Goal: Navigation & Orientation: Find specific page/section

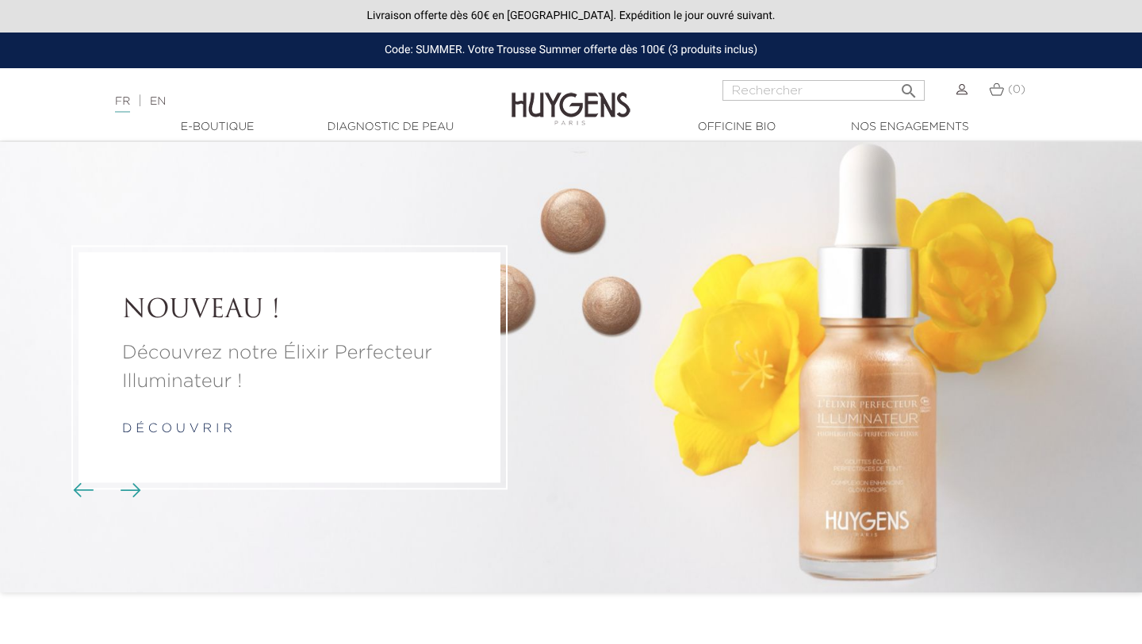
click at [419, 128] on link "Diagnostic de peau" at bounding box center [390, 127] width 159 height 17
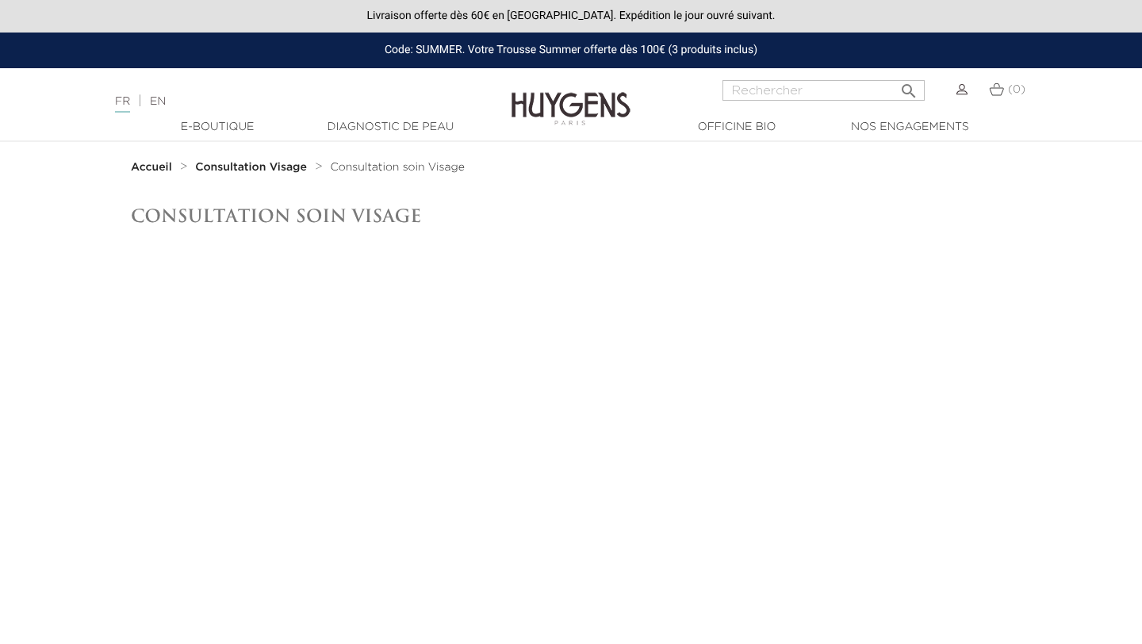
click at [753, 94] on input "Rechercher" at bounding box center [823, 90] width 202 height 21
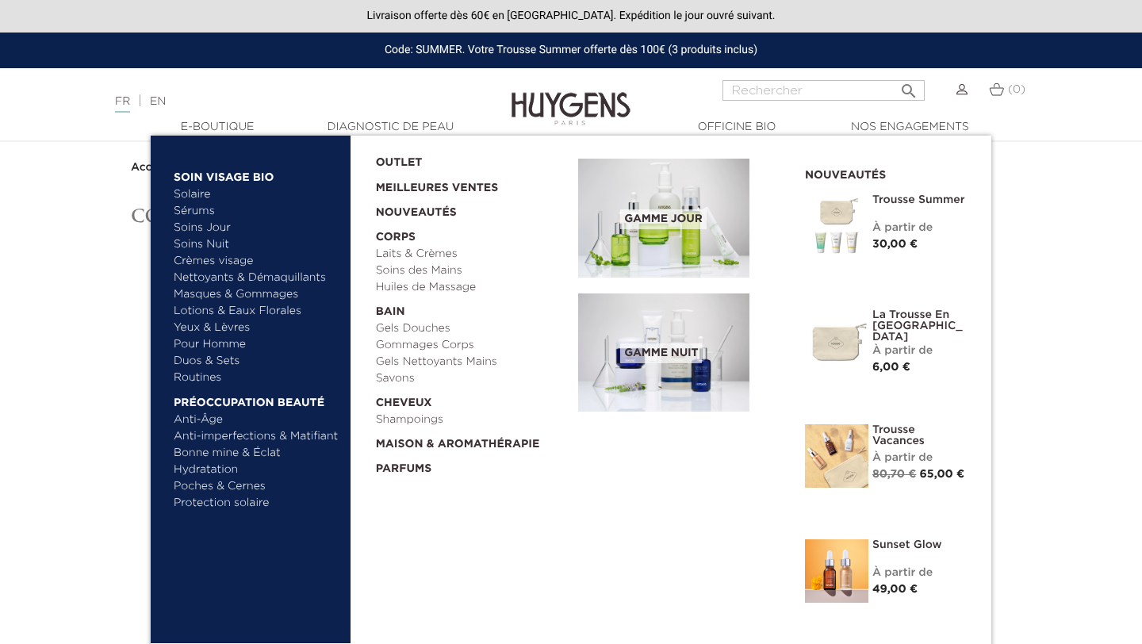
click at [201, 232] on link "Soins Jour" at bounding box center [257, 228] width 166 height 17
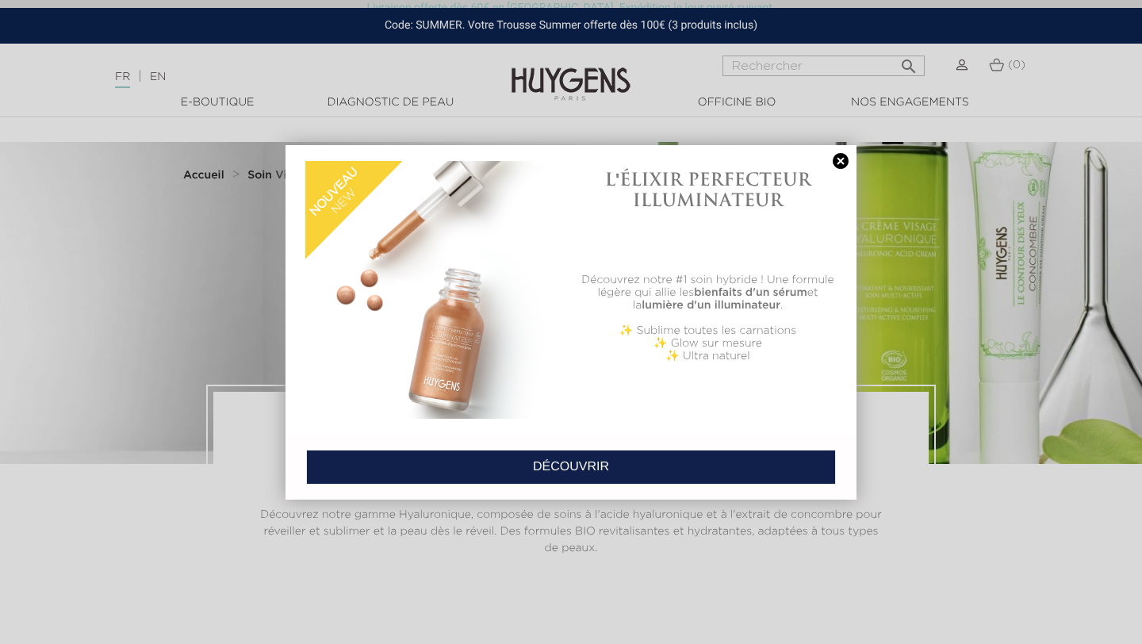
scroll to position [164, 0]
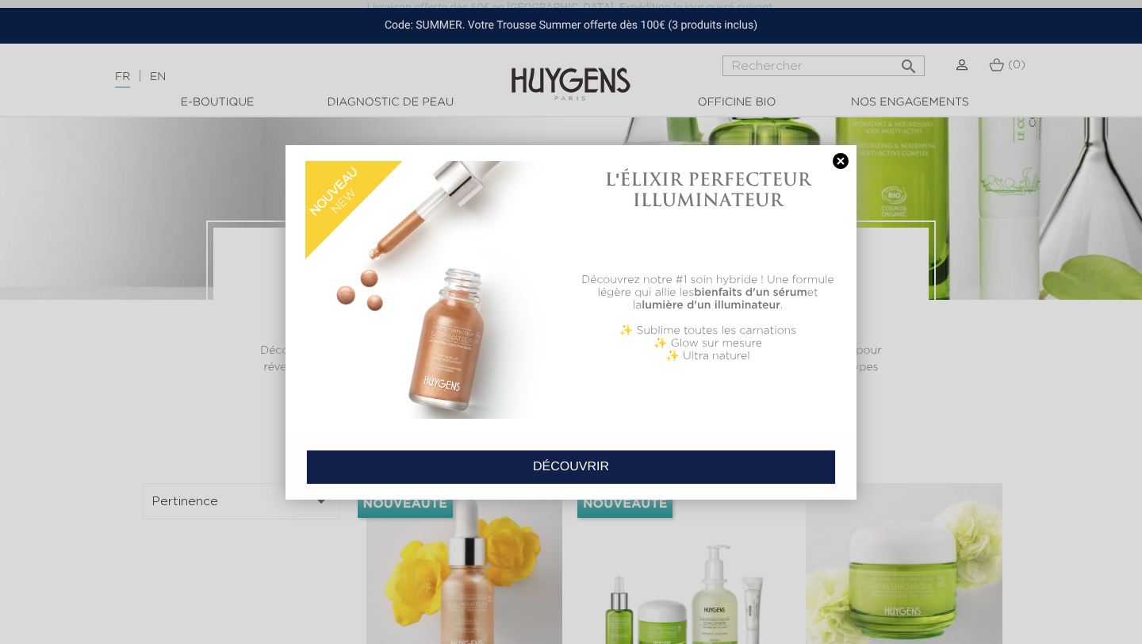
click at [840, 163] on link at bounding box center [840, 161] width 22 height 17
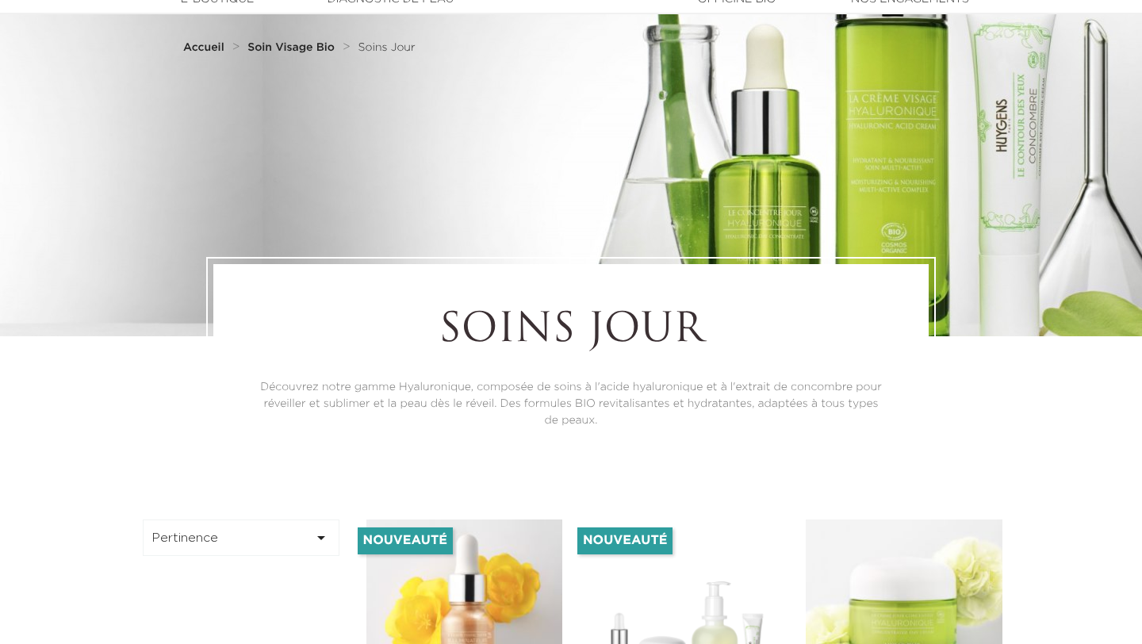
scroll to position [0, 0]
